Goal: Information Seeking & Learning: Learn about a topic

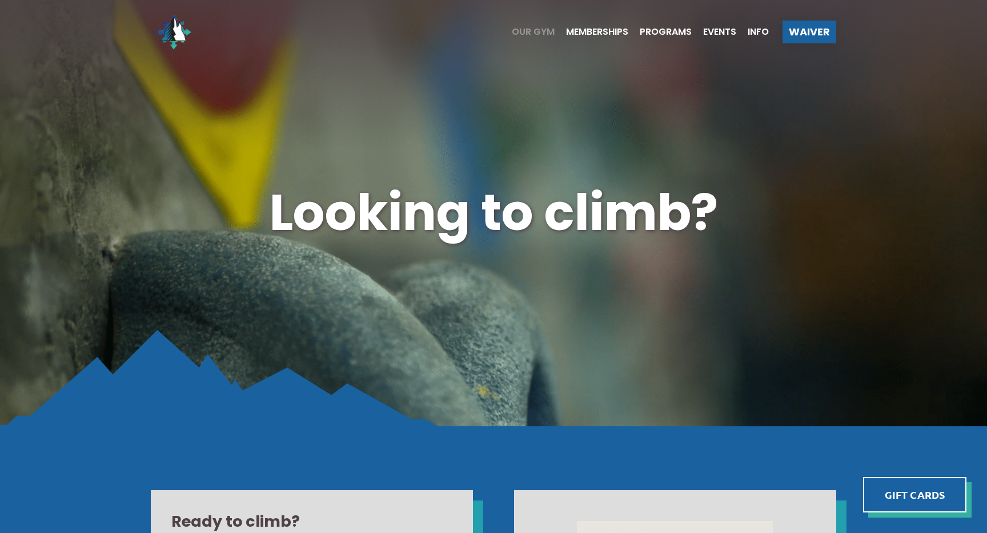
click at [529, 30] on span "Our Gym" at bounding box center [533, 31] width 43 height 9
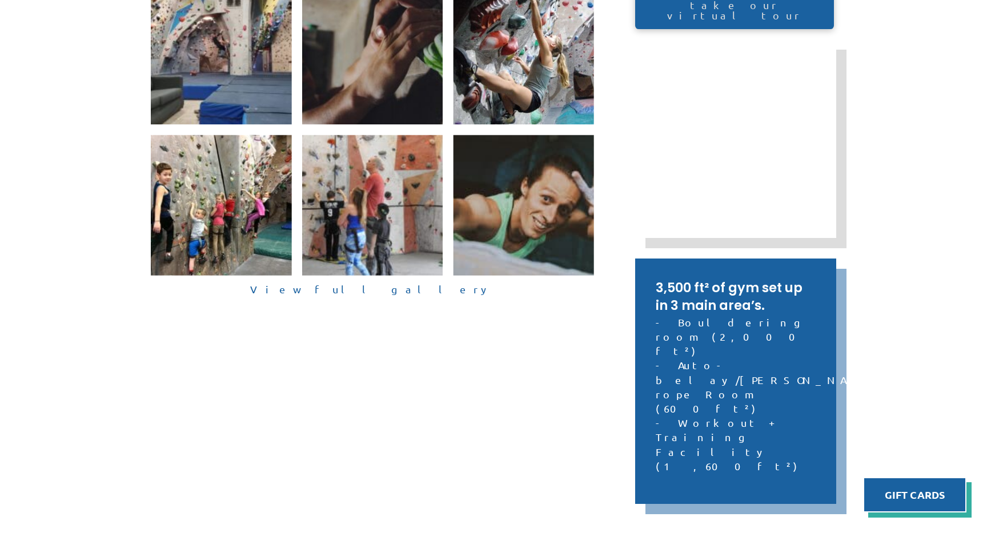
scroll to position [413, 0]
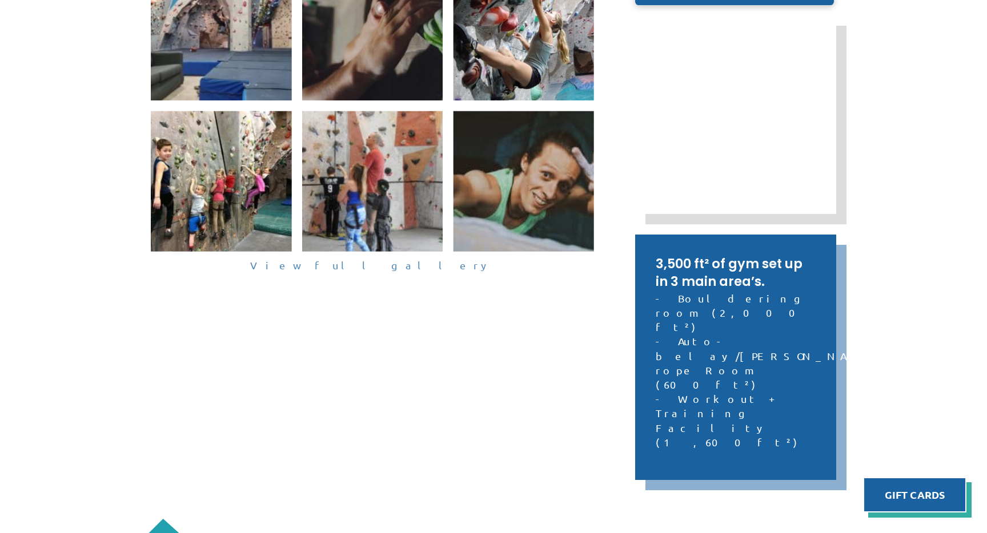
click at [385, 270] on link "View full gallery" at bounding box center [372, 266] width 443 height 18
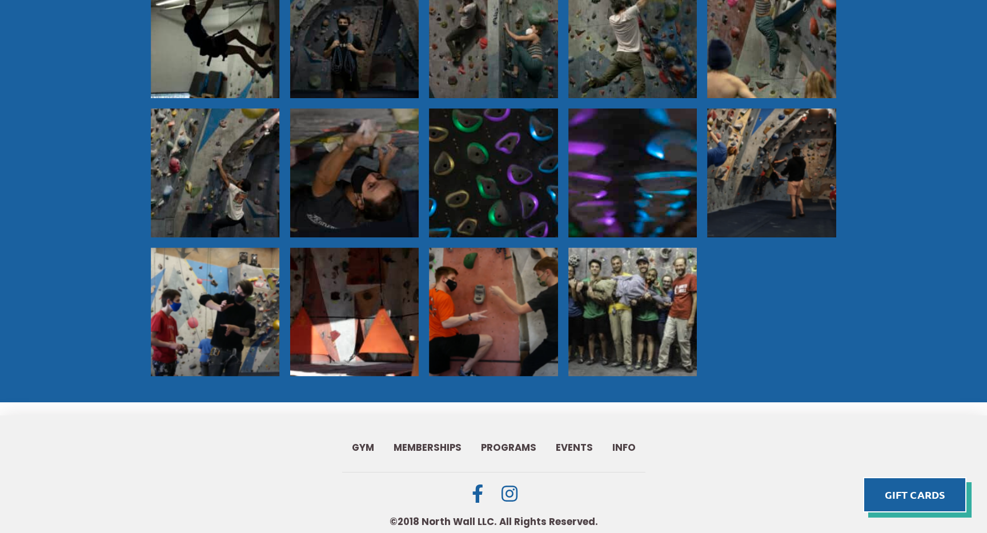
scroll to position [1010, 0]
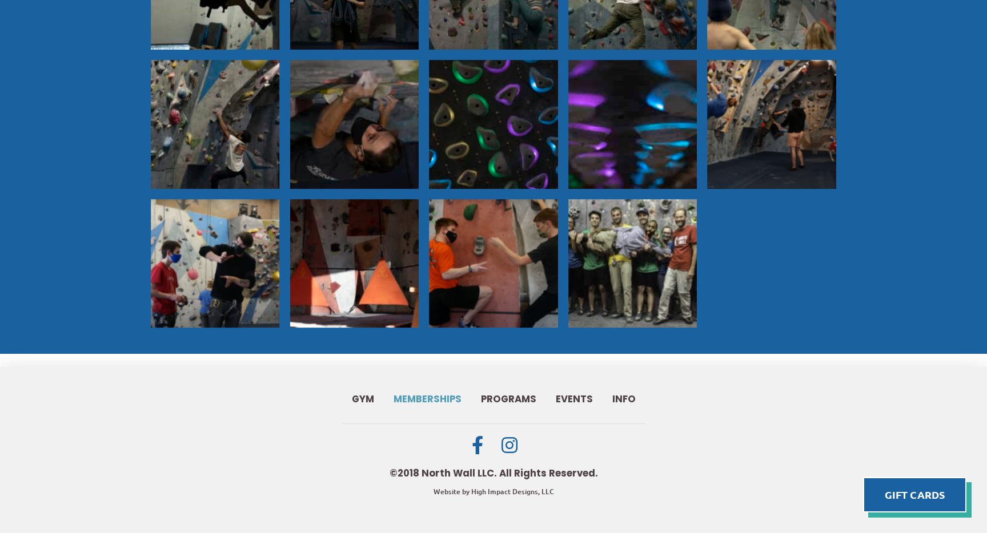
click at [432, 399] on span "Memberships" at bounding box center [428, 400] width 68 height 10
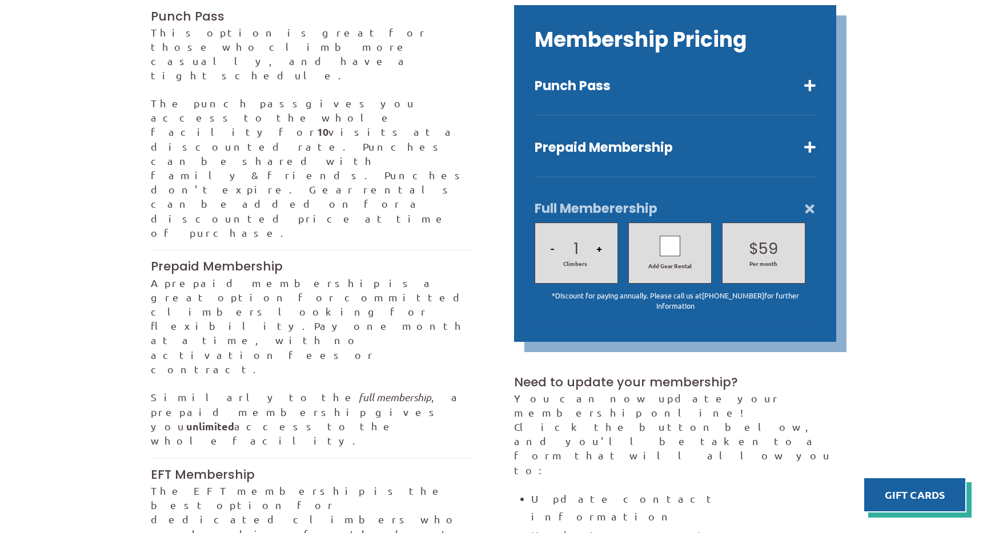
scroll to position [421, 0]
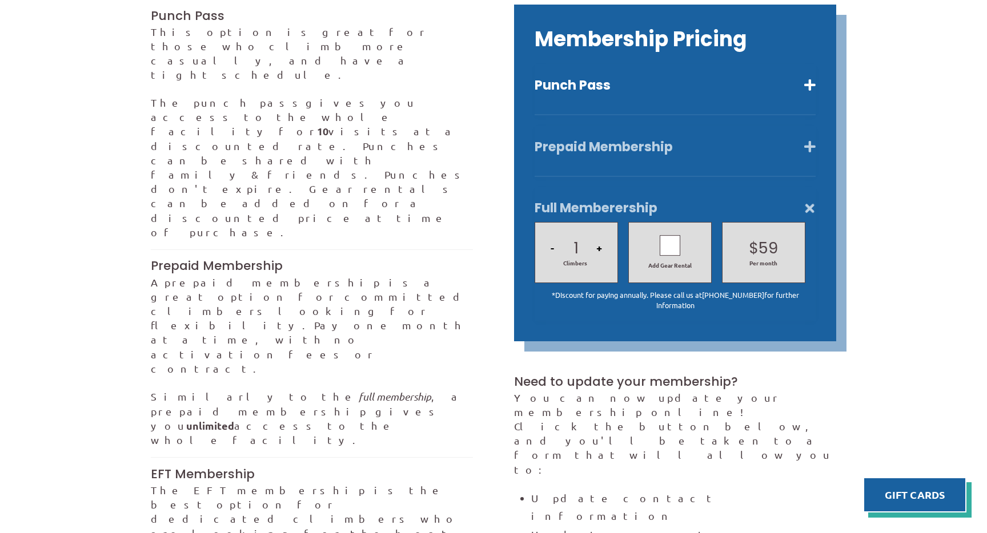
click at [635, 139] on button "Prepaid Membership" at bounding box center [675, 147] width 281 height 17
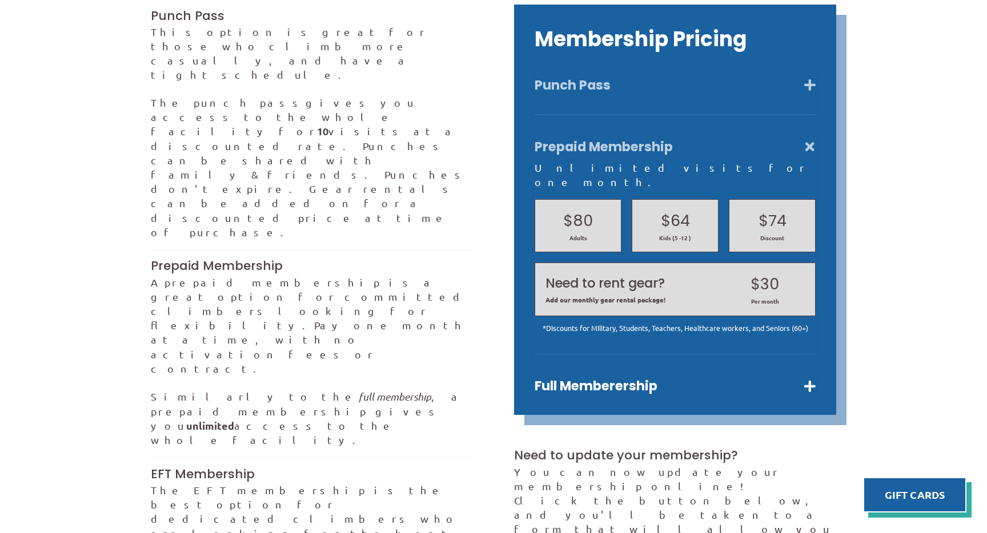
click at [629, 77] on button "Punch Pass" at bounding box center [675, 85] width 281 height 17
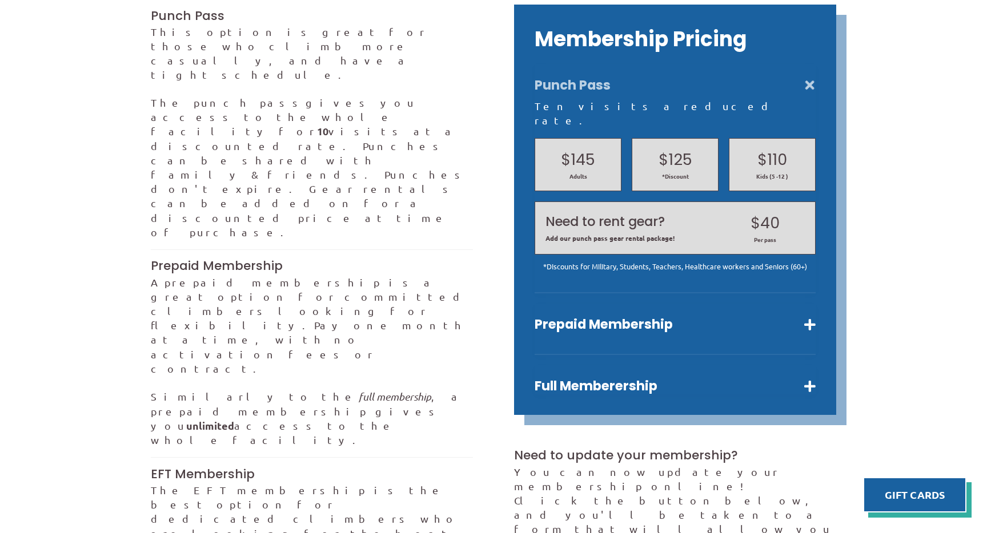
click at [670, 149] on h2 "$125" at bounding box center [675, 160] width 65 height 22
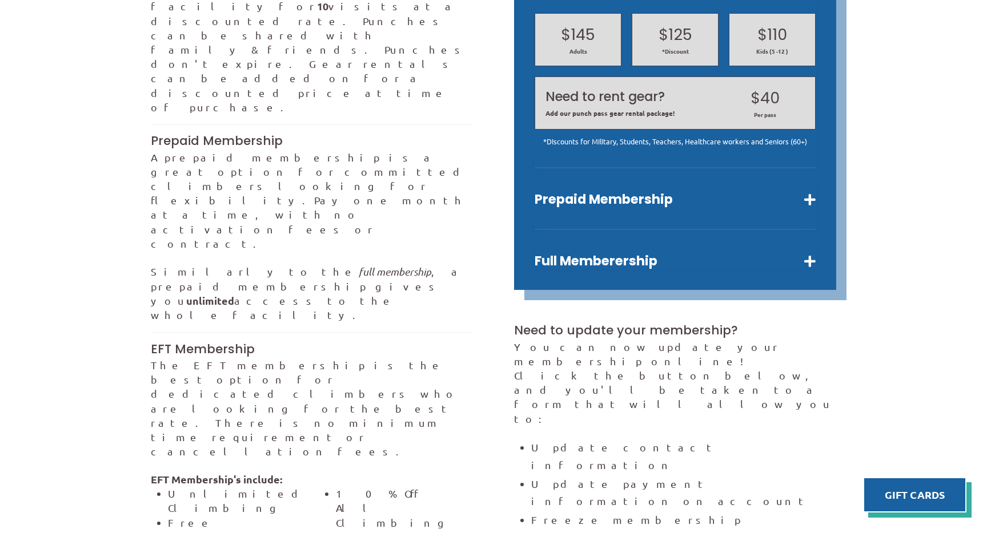
scroll to position [547, 0]
click at [809, 182] on div "Prepaid Membership Unlimited visits for one month. $80 Adults $64 Kids (5 -12 )…" at bounding box center [675, 203] width 281 height 51
click at [807, 191] on button "Prepaid Membership" at bounding box center [675, 199] width 281 height 17
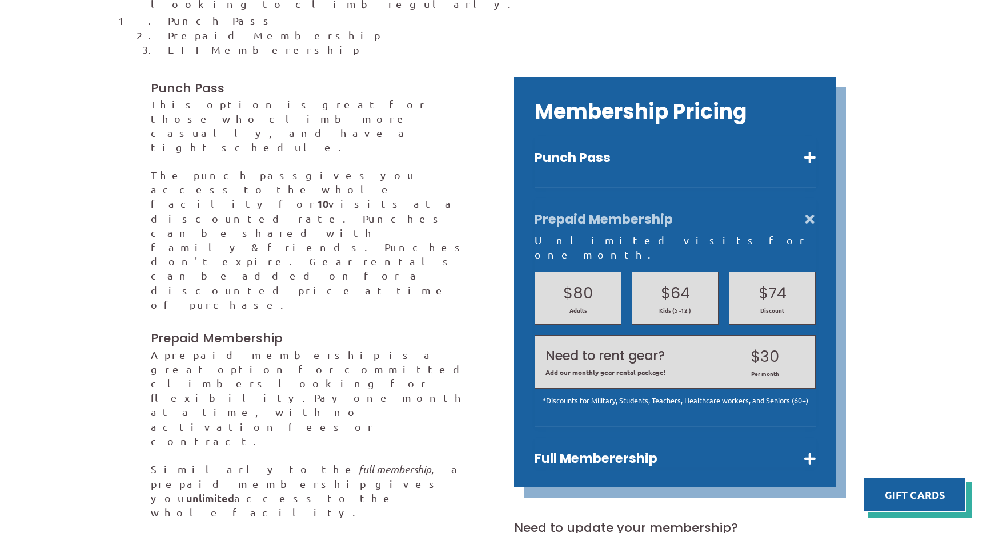
scroll to position [334, 0]
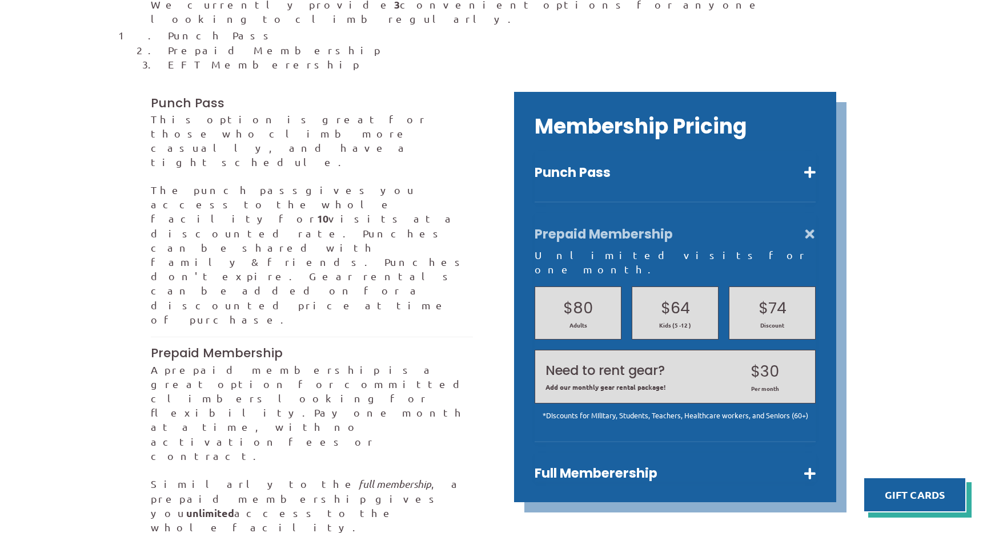
click at [810, 226] on button "Prepaid Membership" at bounding box center [675, 234] width 281 height 17
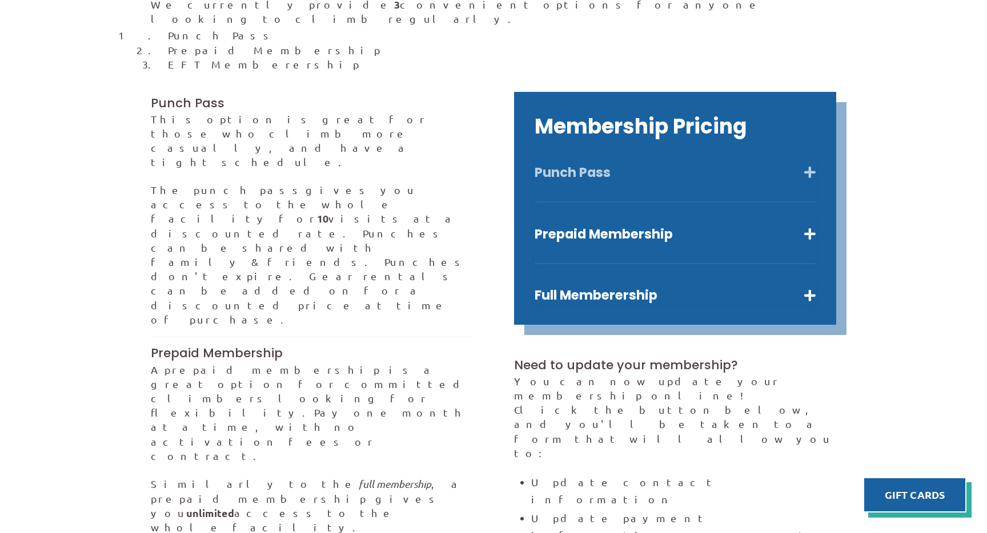
click at [813, 164] on button "Punch Pass" at bounding box center [675, 172] width 281 height 17
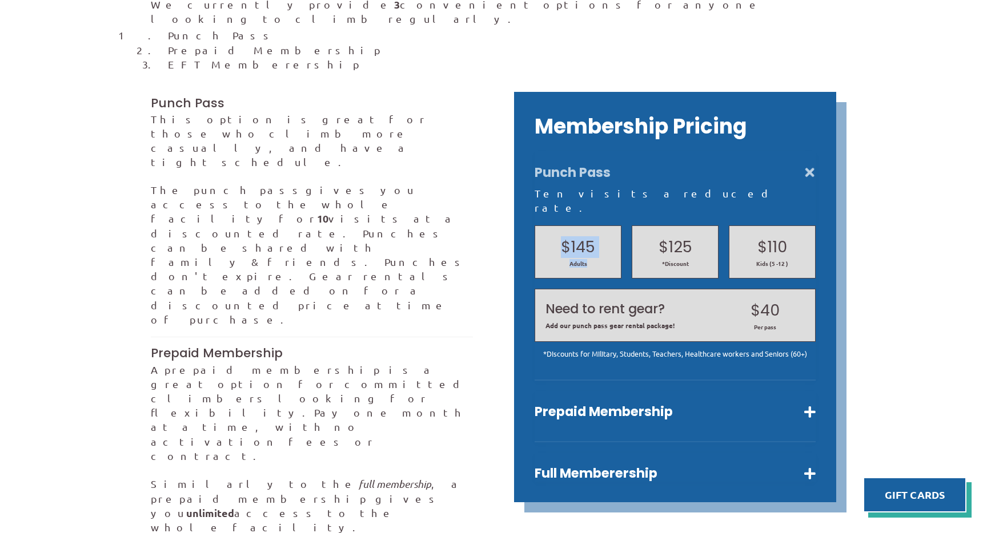
drag, startPoint x: 556, startPoint y: 215, endPoint x: 596, endPoint y: 239, distance: 46.3
click at [596, 239] on div "$145 Adults" at bounding box center [577, 251] width 65 height 31
click at [596, 239] on div "$145 Adults" at bounding box center [578, 252] width 87 height 53
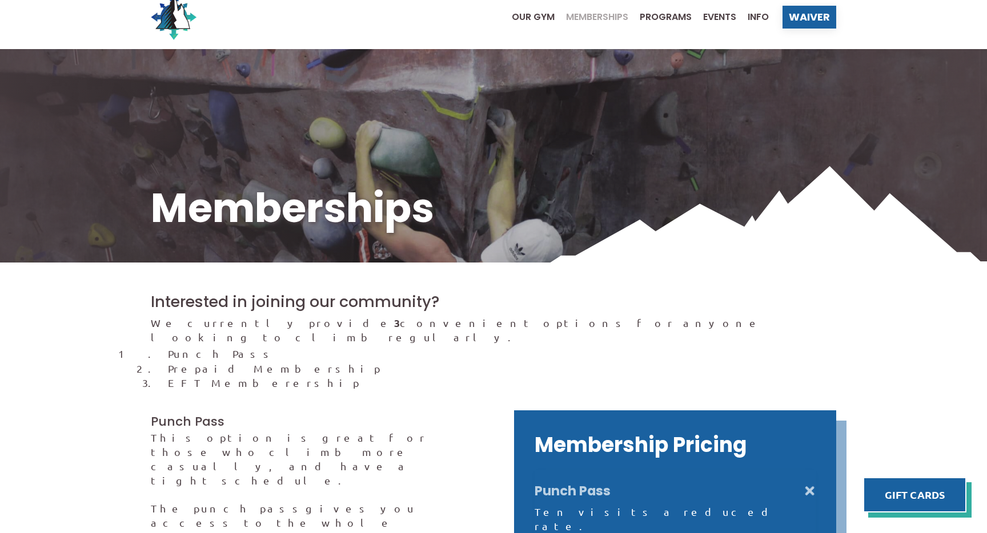
scroll to position [0, 0]
